Goal: Transaction & Acquisition: Purchase product/service

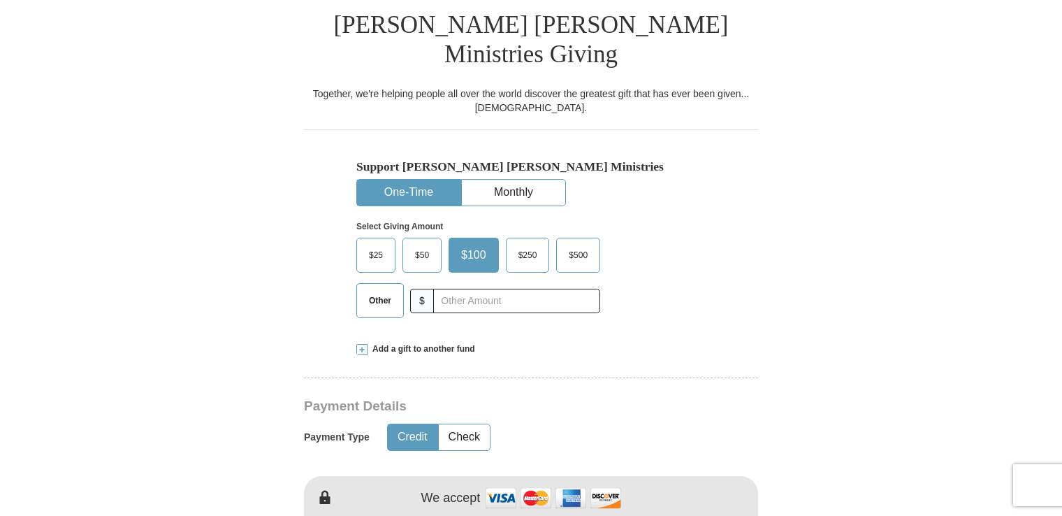
scroll to position [363, 0]
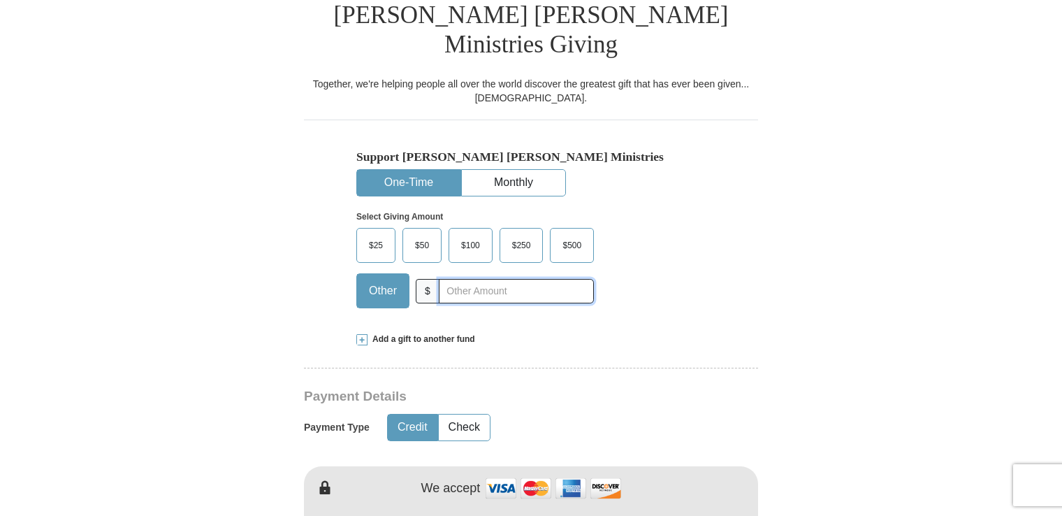
click at [444, 279] on input "text" at bounding box center [516, 291] width 155 height 24
type input "29.00"
type input "[PERSON_NAME]"
type input "[PERSON_NAME][EMAIL_ADDRESS][PERSON_NAME][DOMAIN_NAME]"
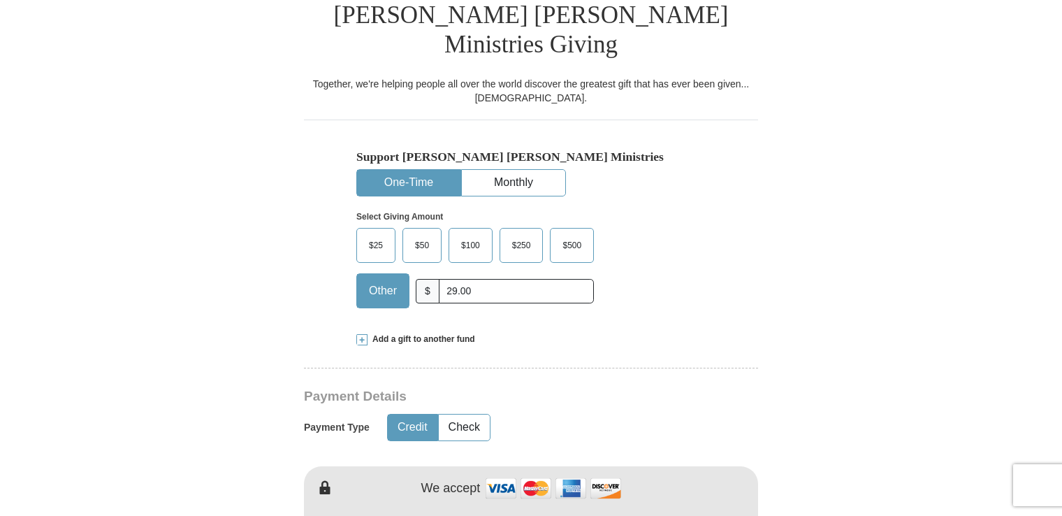
type input "[STREET_ADDRESS]"
type input "Apt. 325"
type input "[GEOGRAPHIC_DATA]"
select select "FL"
type input "33614"
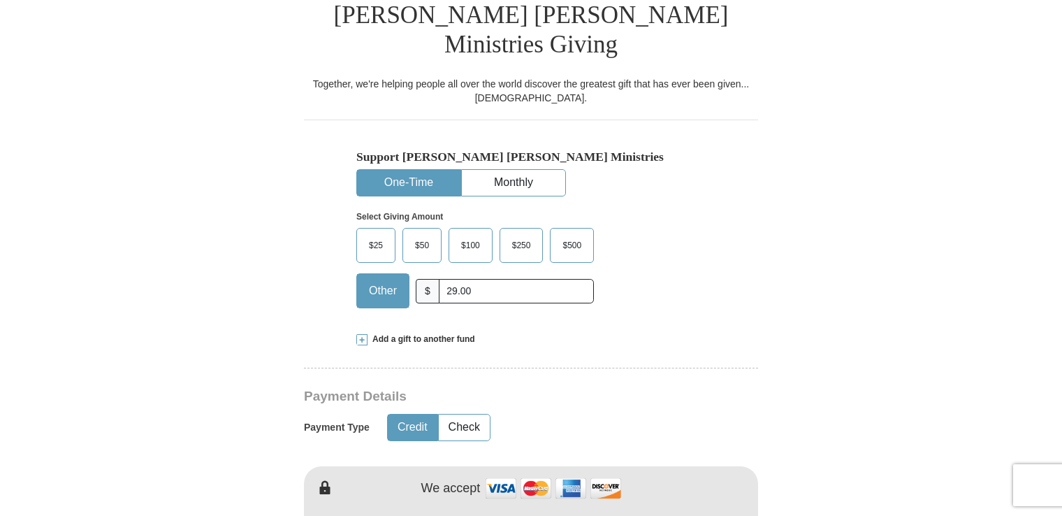
type input "8134605017"
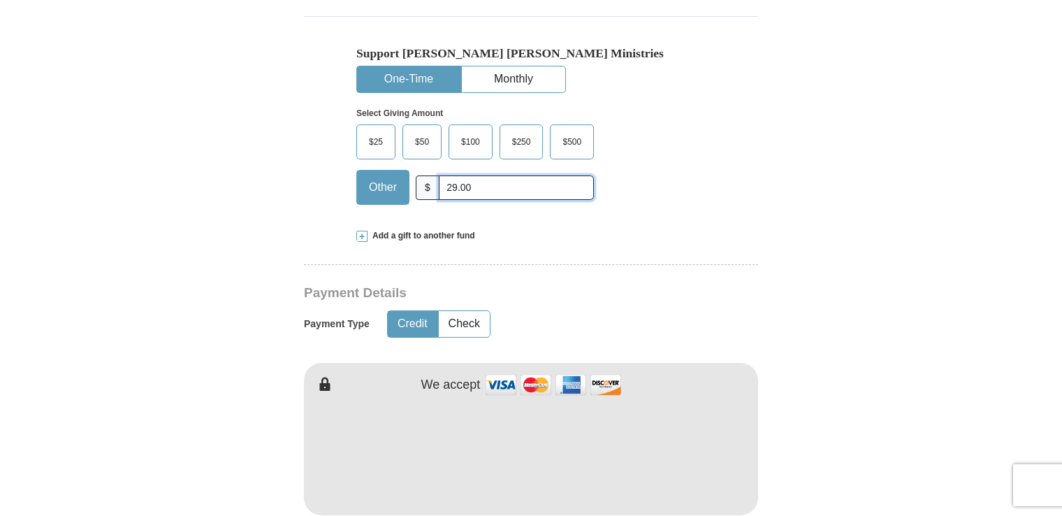
scroll to position [472, 0]
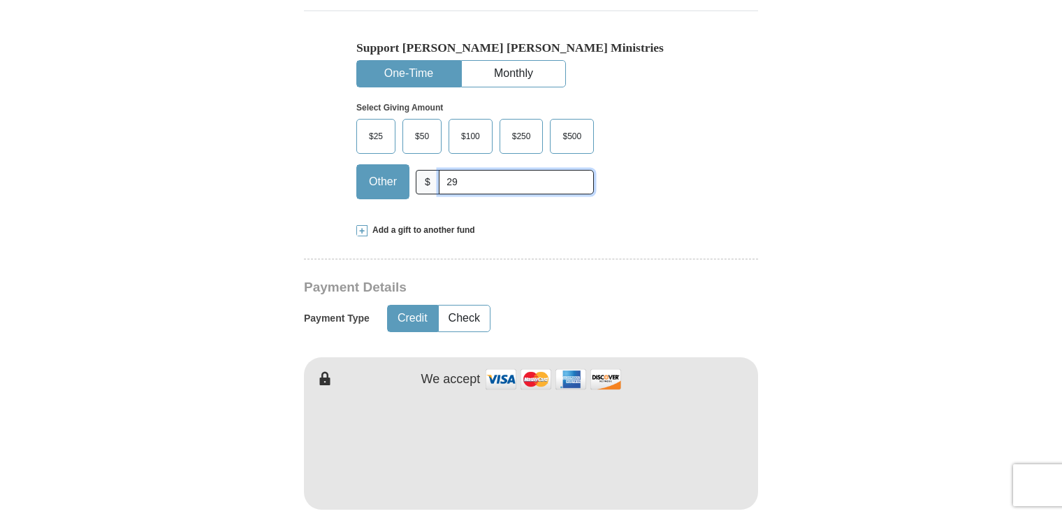
type input "2"
type input "30.00"
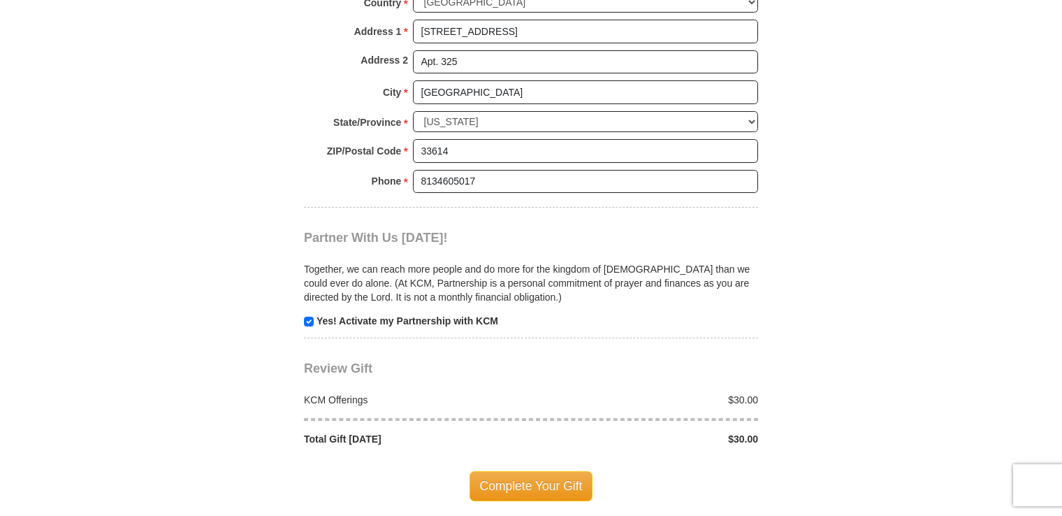
scroll to position [1250, 0]
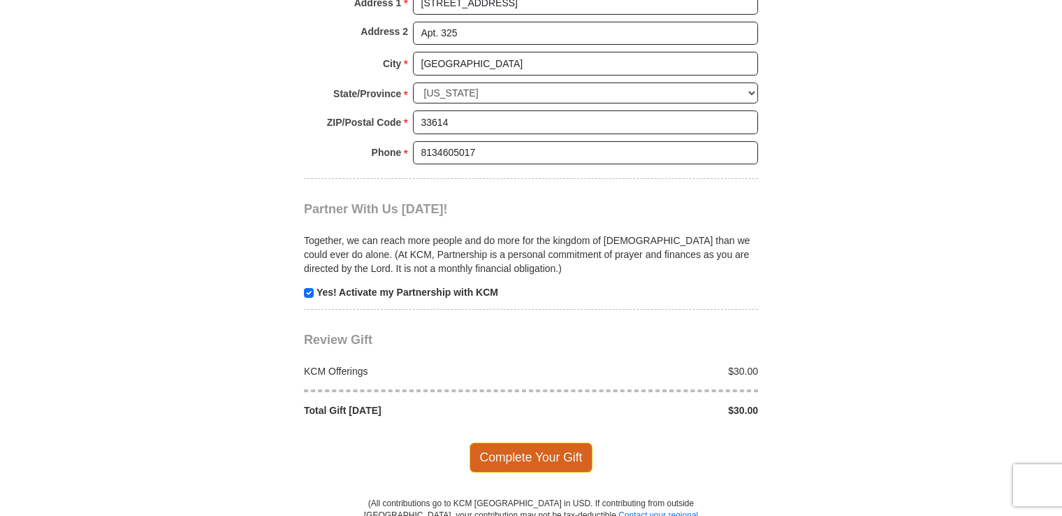
click at [534, 442] on span "Complete Your Gift" at bounding box center [532, 456] width 124 height 29
